Goal: Task Accomplishment & Management: Use online tool/utility

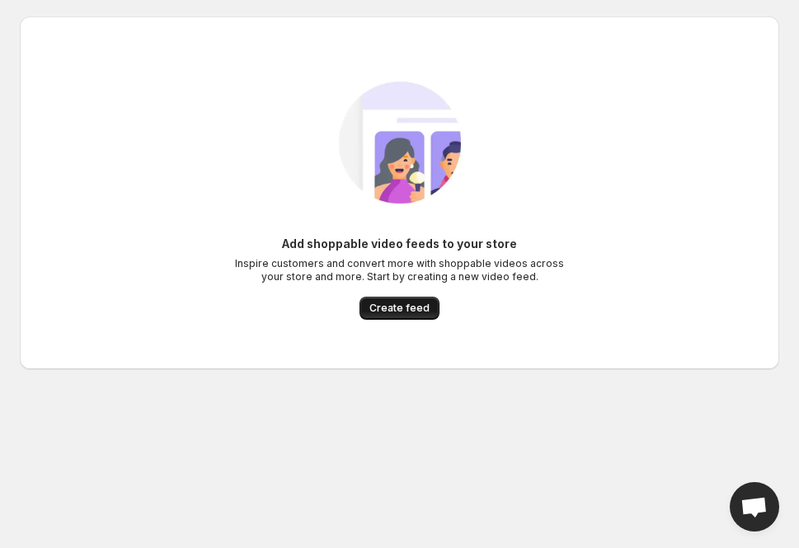
click at [406, 303] on span "Create feed" at bounding box center [399, 308] width 60 height 13
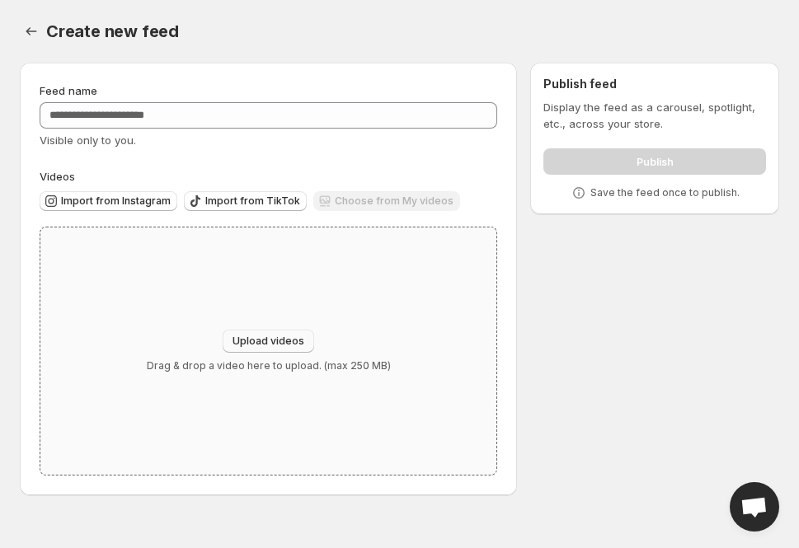
click at [244, 345] on span "Upload videos" at bounding box center [269, 341] width 72 height 13
type input "**********"
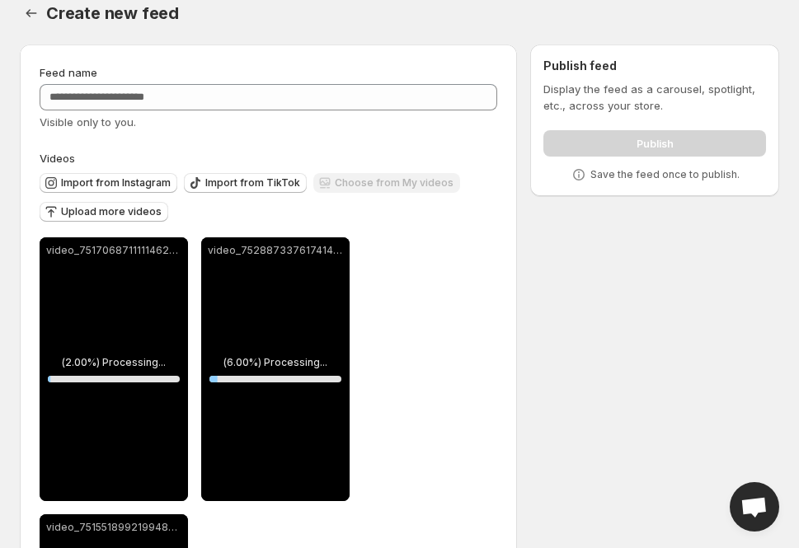
scroll to position [19, 0]
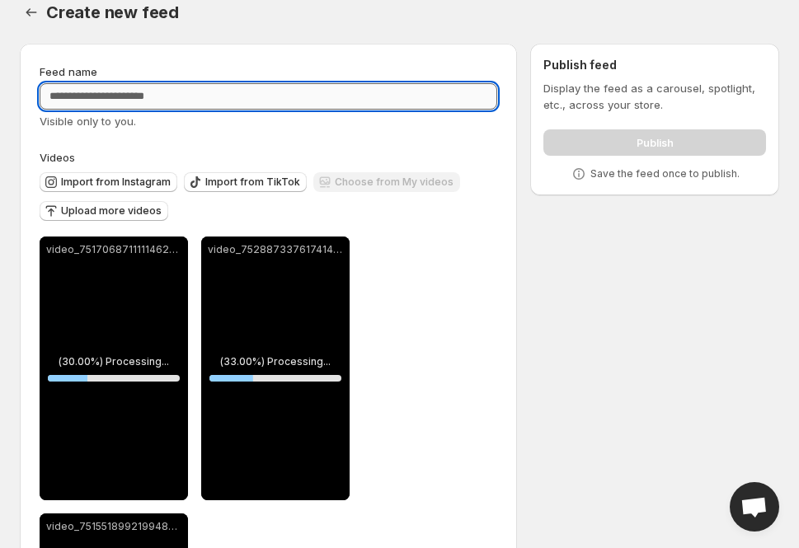
click at [261, 91] on input "Feed name" at bounding box center [269, 96] width 458 height 26
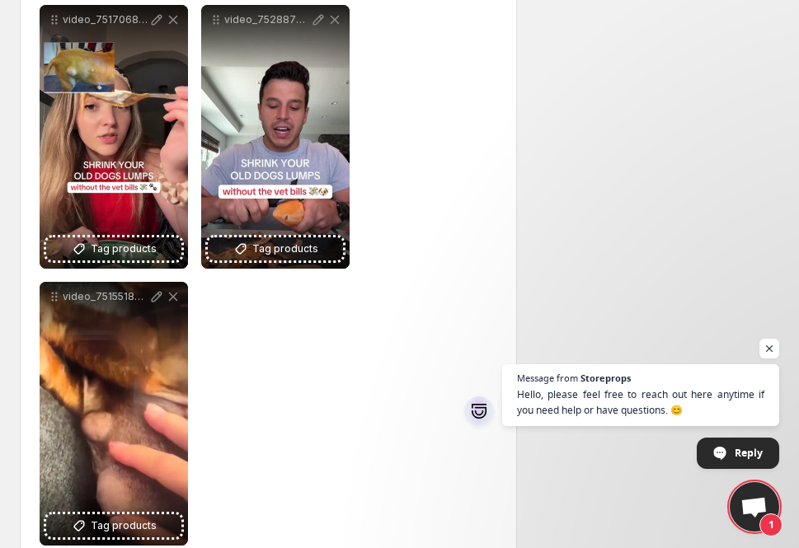
scroll to position [289, 0]
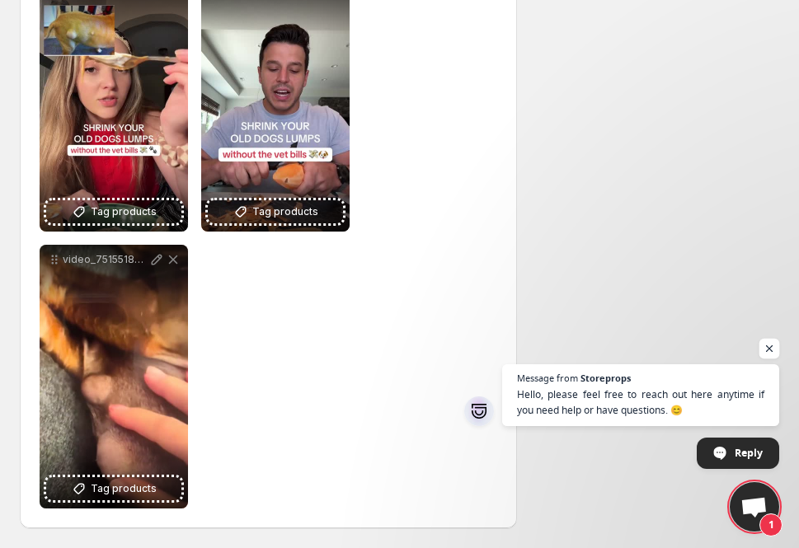
type input "**********"
click at [775, 347] on span "Open chat" at bounding box center [769, 349] width 21 height 21
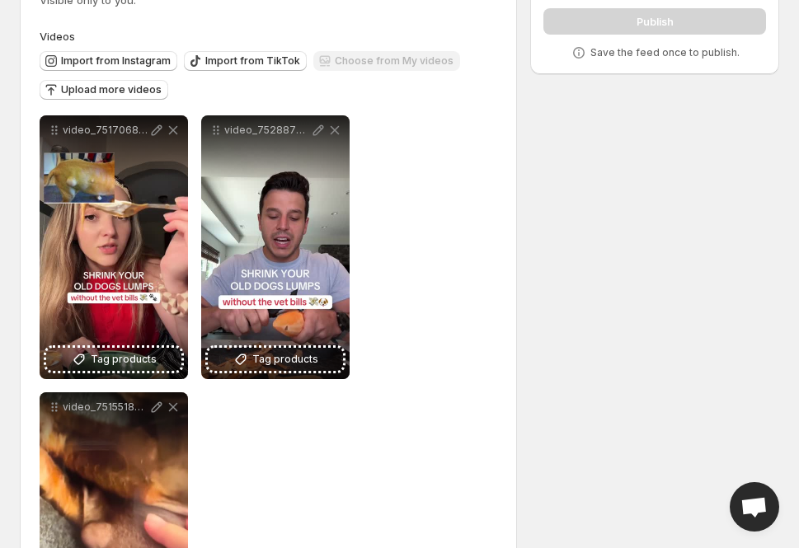
scroll to position [0, 0]
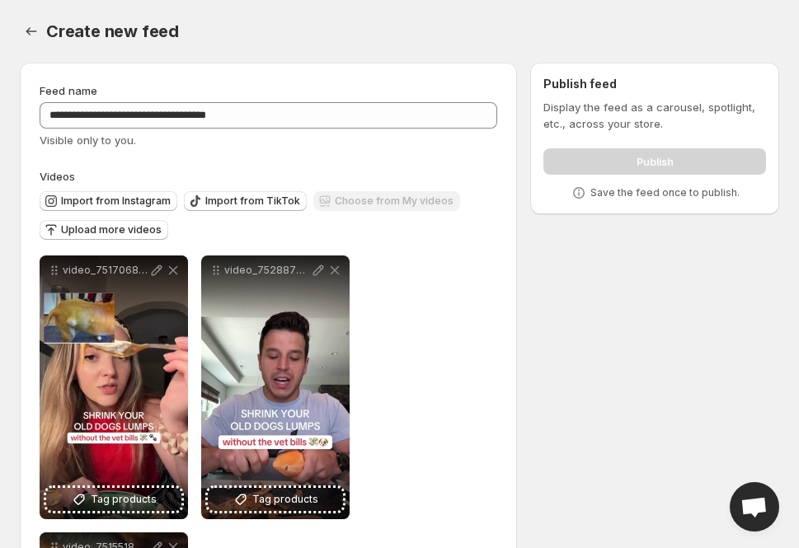
click at [623, 167] on div "Publish" at bounding box center [654, 158] width 223 height 33
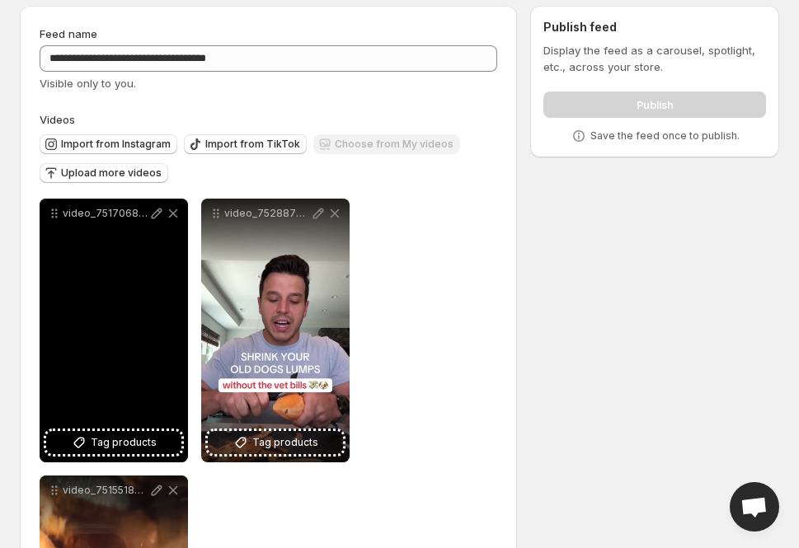
scroll to position [58, 0]
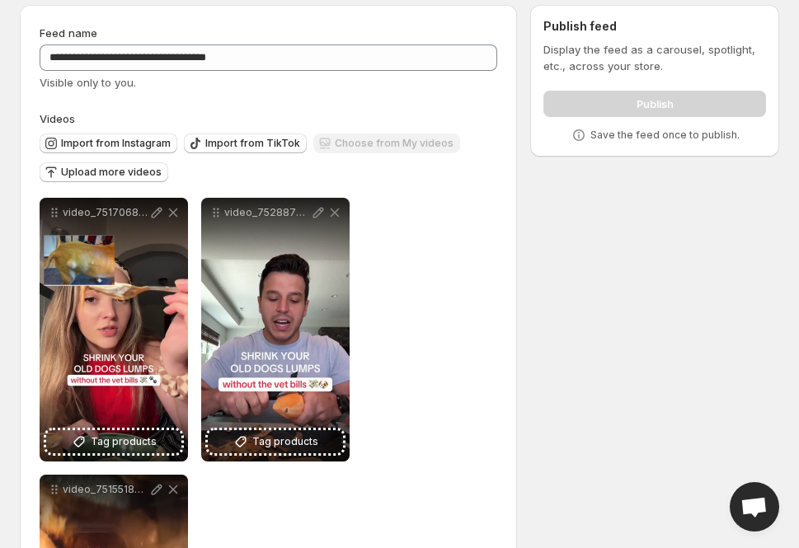
click at [334, 143] on div "Choose from My videos" at bounding box center [386, 145] width 147 height 22
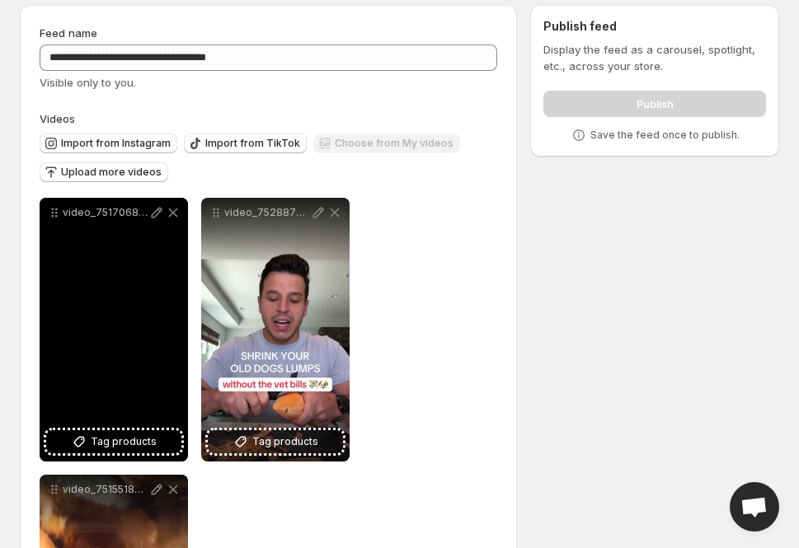
scroll to position [289, 0]
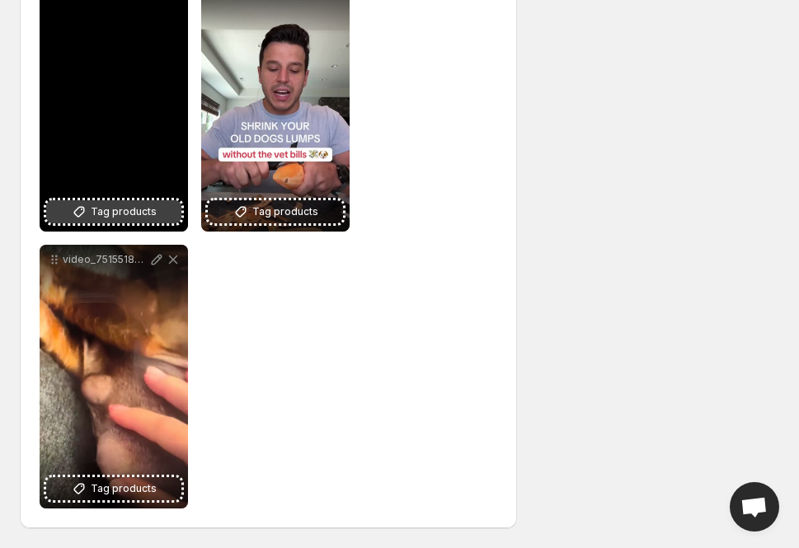
click at [133, 213] on span "Tag products" at bounding box center [124, 212] width 66 height 16
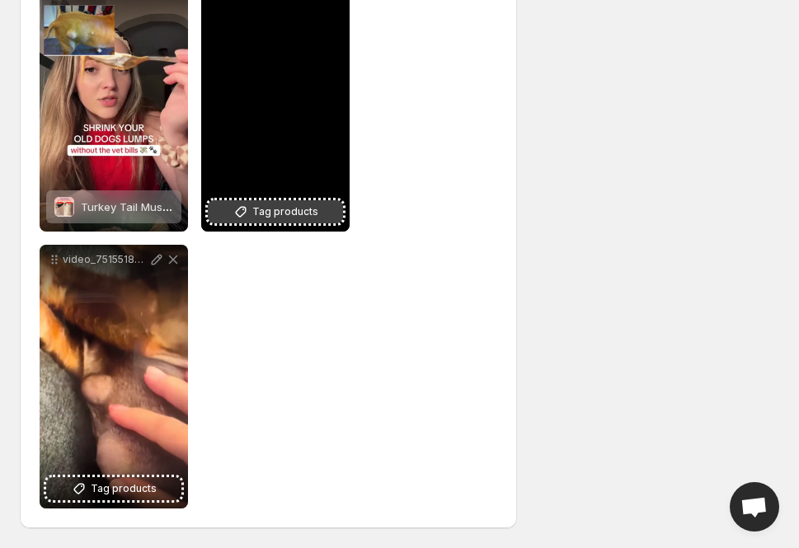
click at [283, 209] on span "Tag products" at bounding box center [285, 212] width 66 height 16
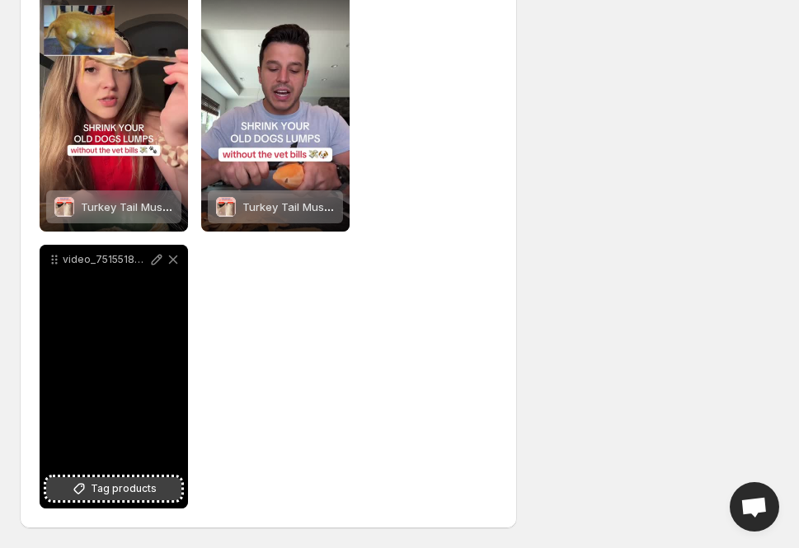
click at [140, 485] on span "Tag products" at bounding box center [124, 489] width 66 height 16
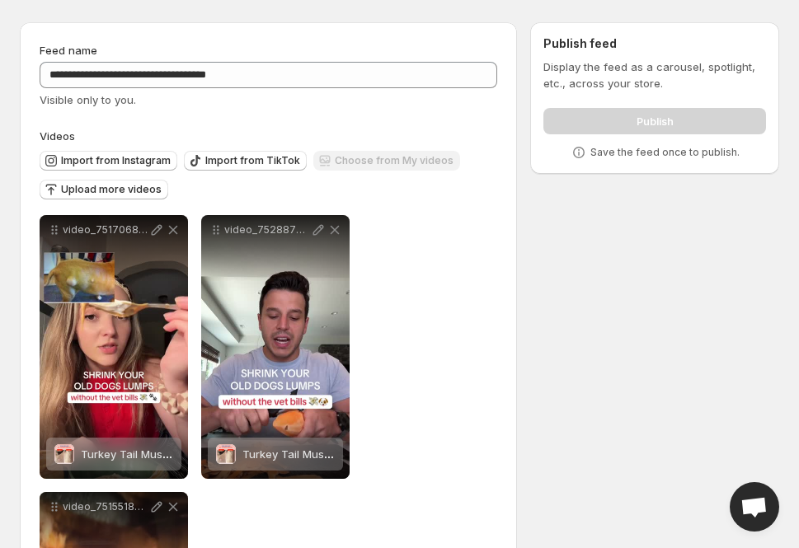
scroll to position [0, 0]
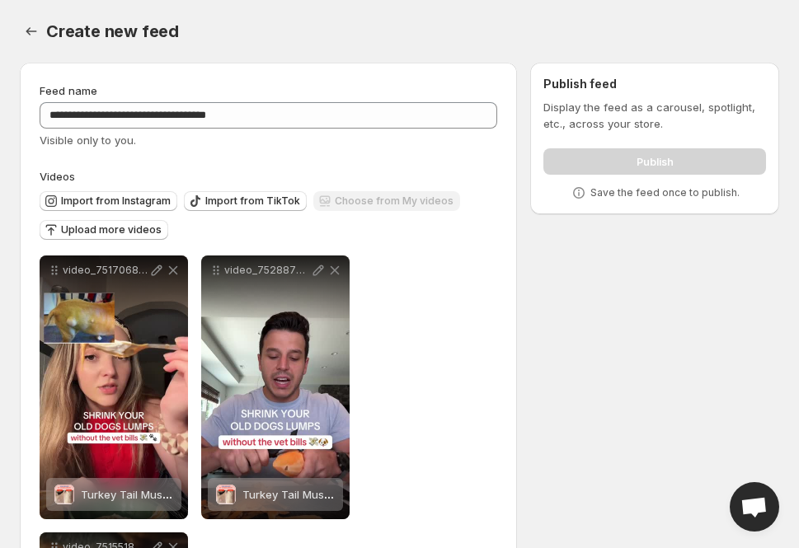
click at [613, 153] on div "Publish" at bounding box center [654, 158] width 223 height 33
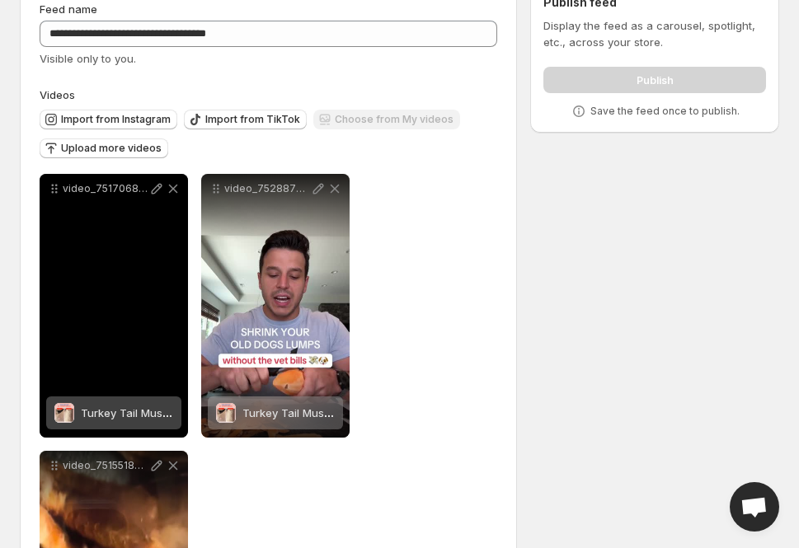
scroll to position [150, 0]
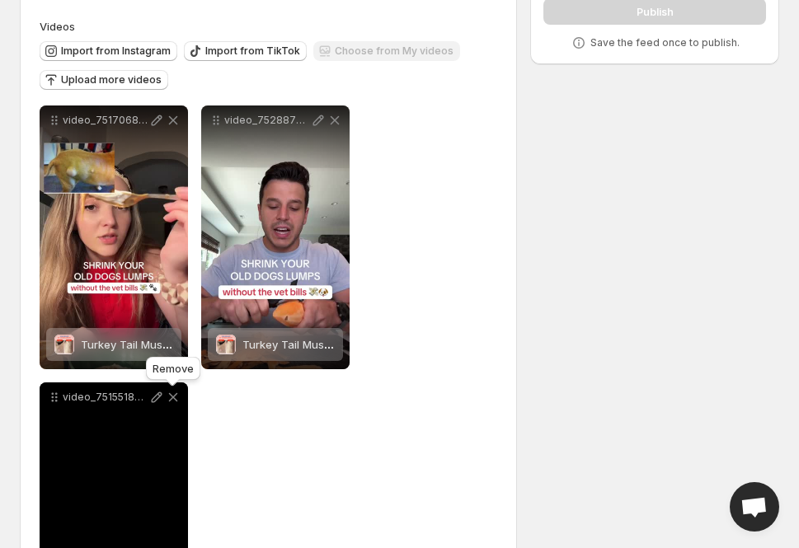
click at [173, 397] on icon at bounding box center [173, 397] width 9 height 9
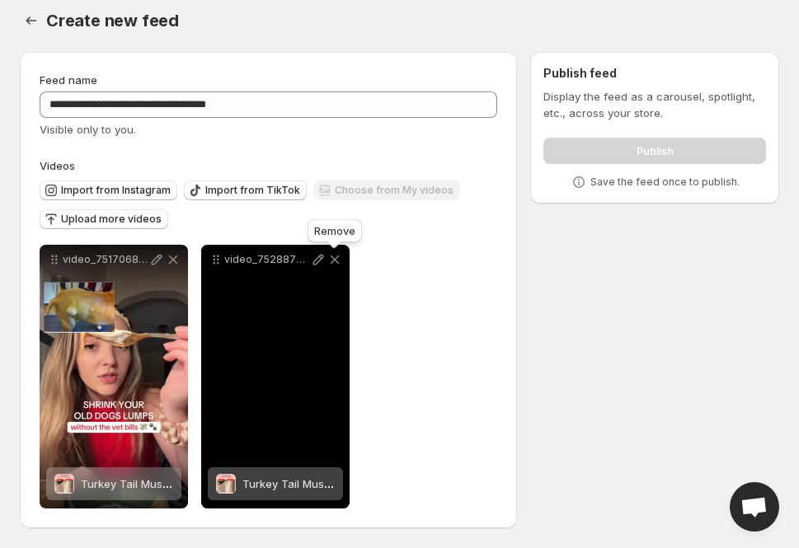
click at [336, 260] on icon at bounding box center [335, 259] width 16 height 16
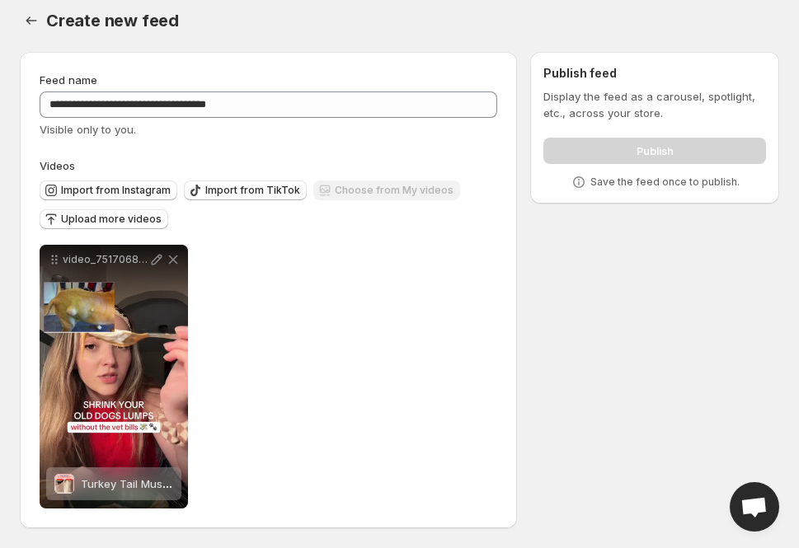
click at [631, 162] on div "Publish" at bounding box center [654, 147] width 223 height 33
click at [153, 216] on span "Upload more videos" at bounding box center [111, 219] width 101 height 13
click at [186, 140] on div "**********" at bounding box center [269, 290] width 458 height 437
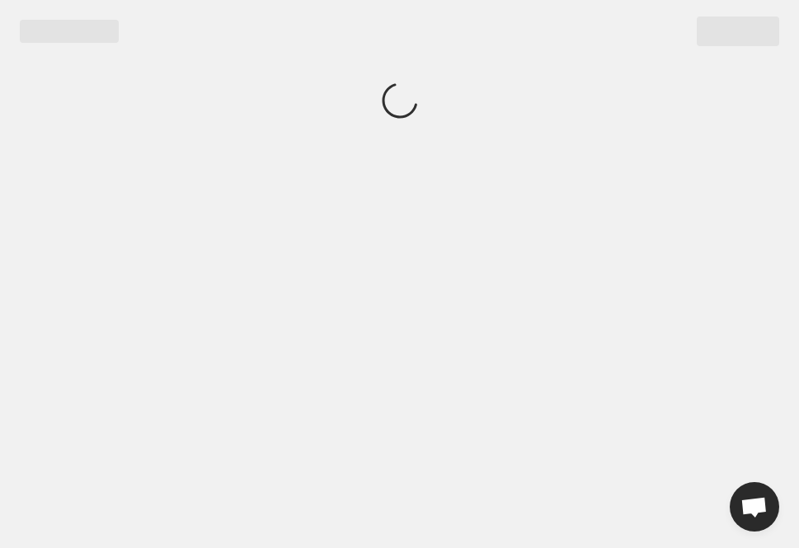
scroll to position [0, 0]
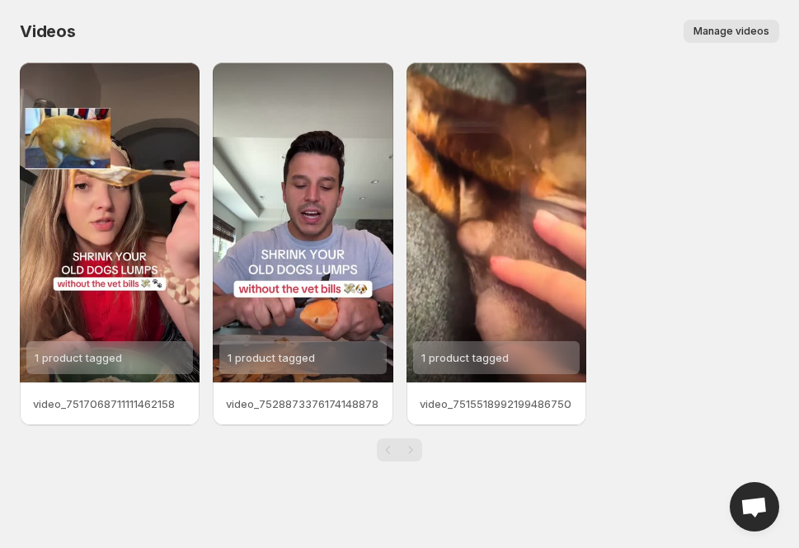
click at [284, 390] on div "video_7528873376174148878" at bounding box center [303, 404] width 180 height 43
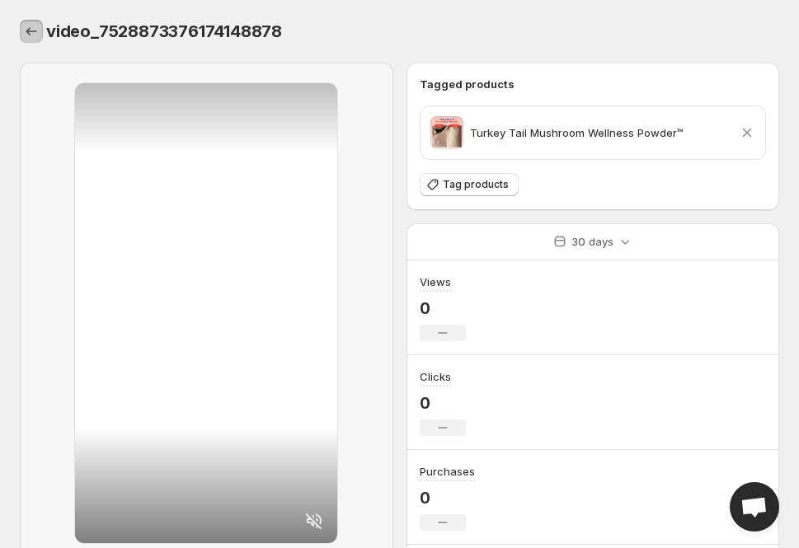
click at [30, 33] on icon "Settings" at bounding box center [31, 31] width 16 height 16
click at [20, 30] on button "Settings" at bounding box center [31, 31] width 23 height 23
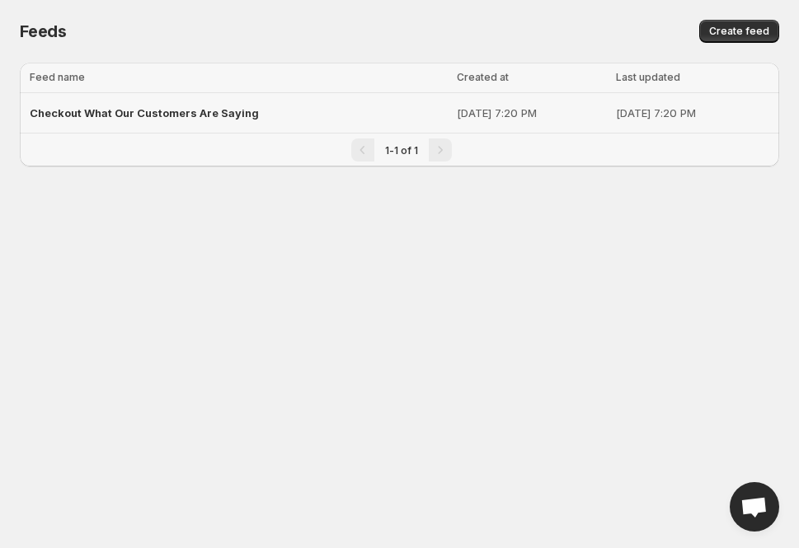
click at [242, 118] on span "Checkout What Our Customers Are Saying" at bounding box center [144, 112] width 229 height 13
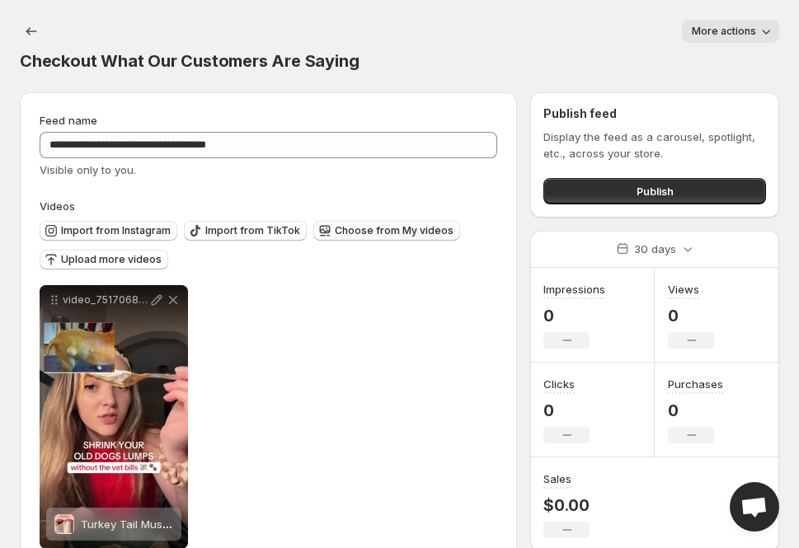
click at [347, 229] on span "Choose from My videos" at bounding box center [394, 230] width 119 height 13
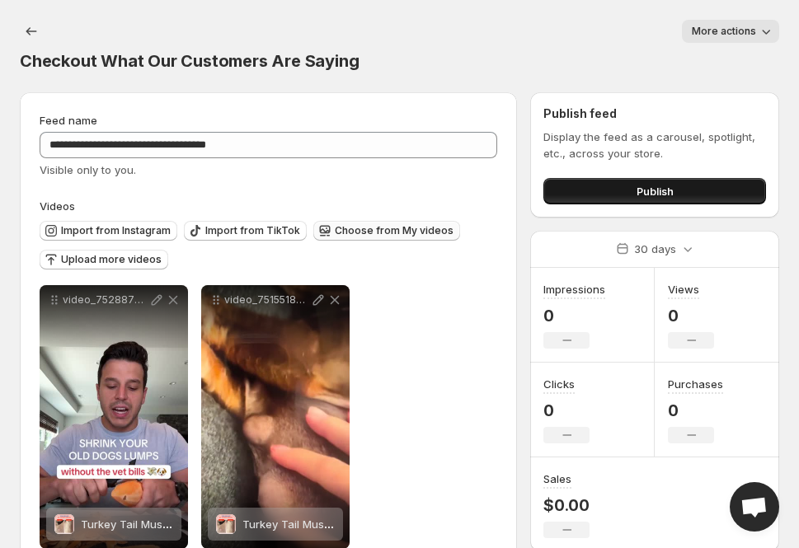
click at [682, 192] on button "Publish" at bounding box center [654, 191] width 223 height 26
click at [600, 199] on button "Publish" at bounding box center [654, 191] width 223 height 26
